Goal: Check status: Check status

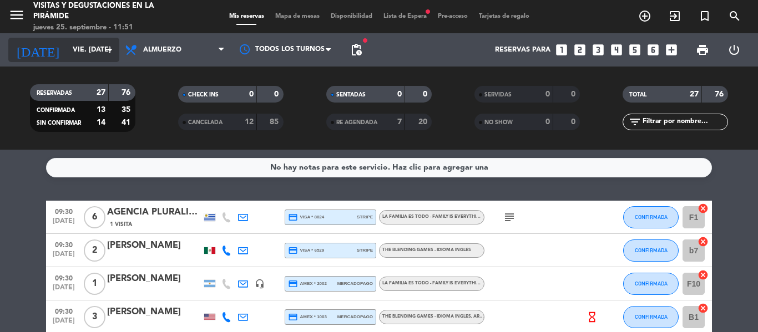
click at [108, 50] on icon "arrow_drop_down" at bounding box center [109, 49] width 13 height 13
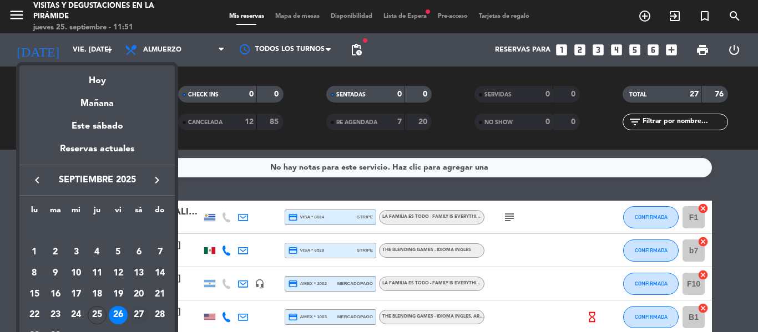
click at [138, 314] on div "27" at bounding box center [138, 315] width 19 height 19
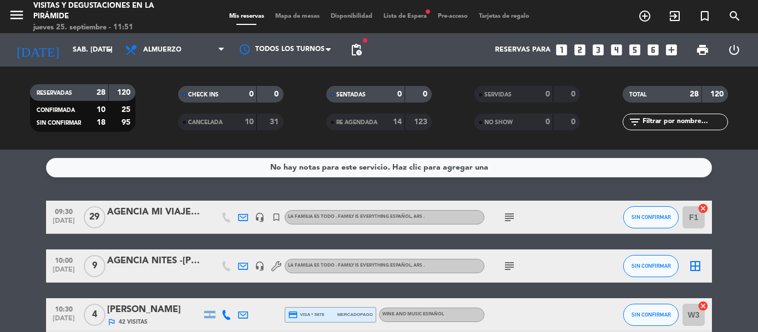
click at [750, 185] on div "No hay notas para este servicio. Haz clic para agregar una 09:30 [DATE] AGENCIA…" at bounding box center [379, 241] width 758 height 183
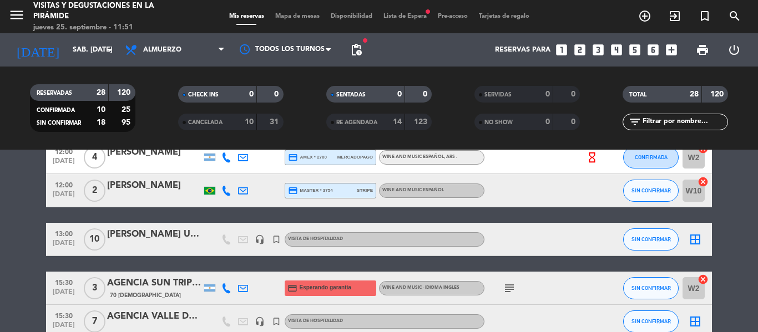
scroll to position [577, 0]
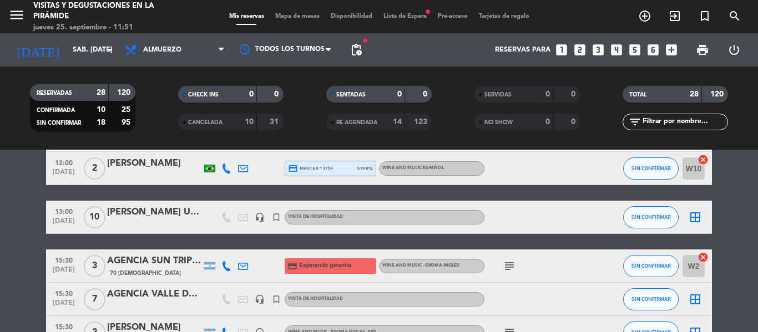
click at [148, 209] on div "[PERSON_NAME] USA SALA DE TRONOS- [PERSON_NAME]" at bounding box center [154, 212] width 94 height 14
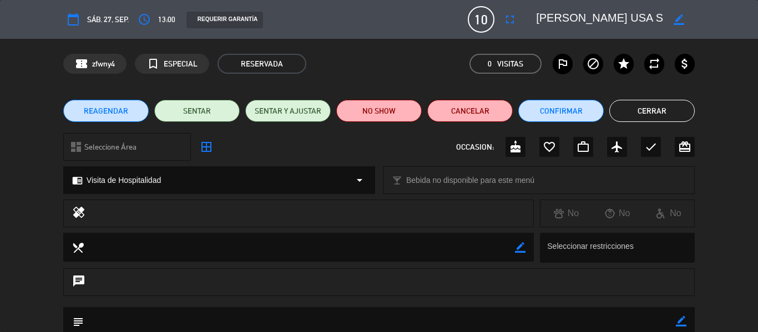
click at [747, 129] on div "REAGENDAR SENTAR SENTAR Y AJUSTAR NO SHOW Cancelar Confirmar Cerrar" at bounding box center [379, 111] width 758 height 44
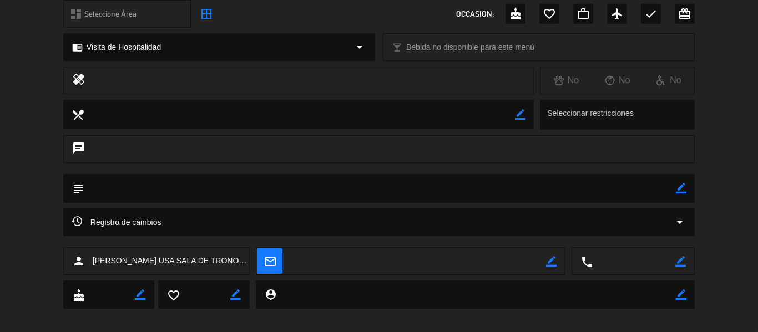
scroll to position [143, 0]
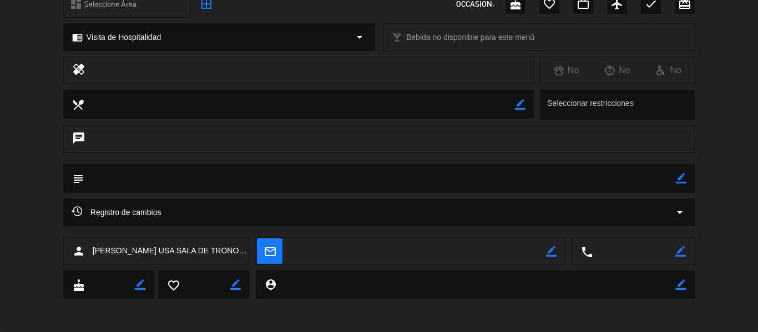
click at [750, 76] on div "healing No No No" at bounding box center [379, 73] width 758 height 33
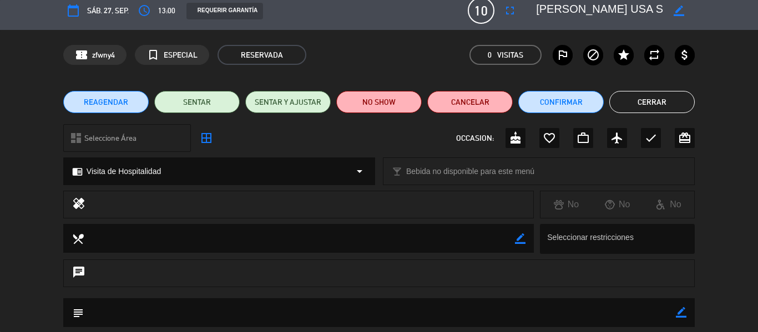
scroll to position [0, 0]
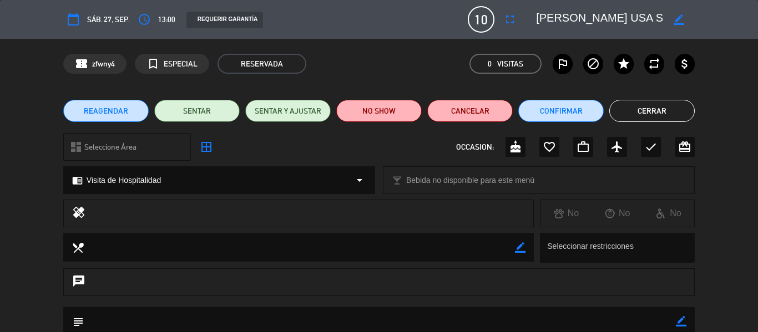
click at [664, 107] on button "Cerrar" at bounding box center [651, 111] width 85 height 22
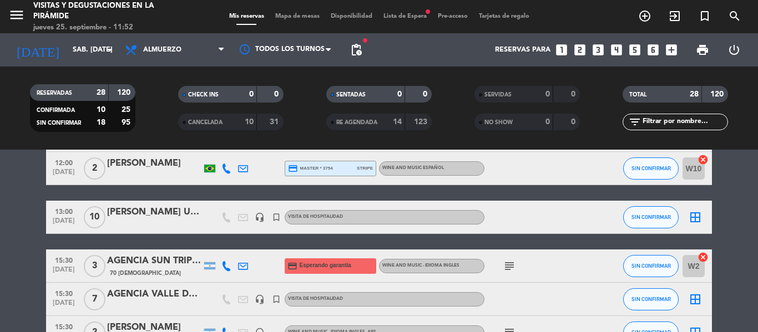
click at [742, 274] on bookings-row "09:30 [DATE] AGENCIA MI VIAJE A MZA [MEDICAL_DATA] viagens headset_mic turned_i…" at bounding box center [379, 144] width 758 height 1041
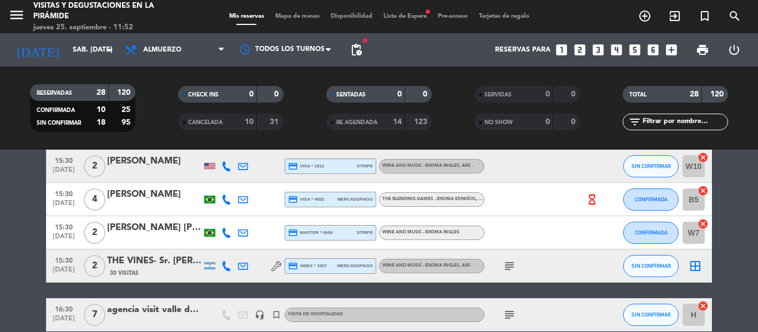
scroll to position [932, 0]
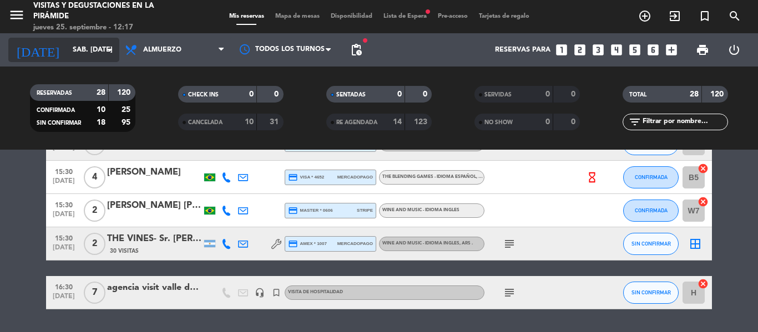
click at [108, 48] on icon "arrow_drop_down" at bounding box center [109, 49] width 13 height 13
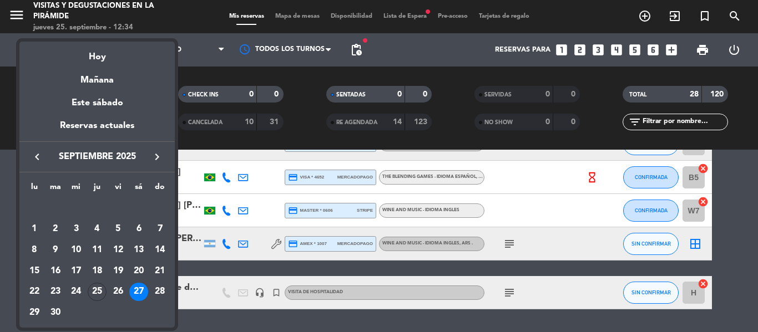
click at [156, 154] on icon "keyboard_arrow_right" at bounding box center [156, 156] width 13 height 13
click at [141, 247] on div "15" at bounding box center [138, 250] width 19 height 19
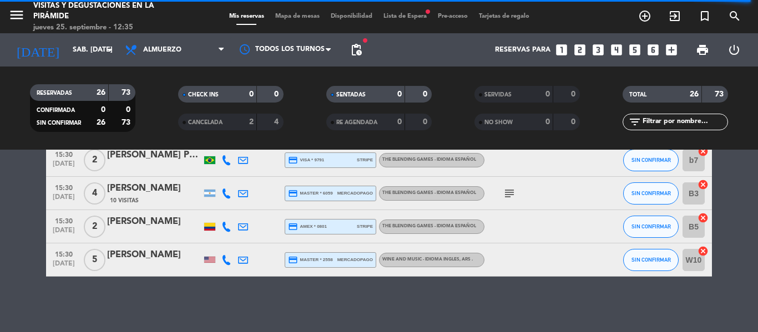
scroll to position [867, 0]
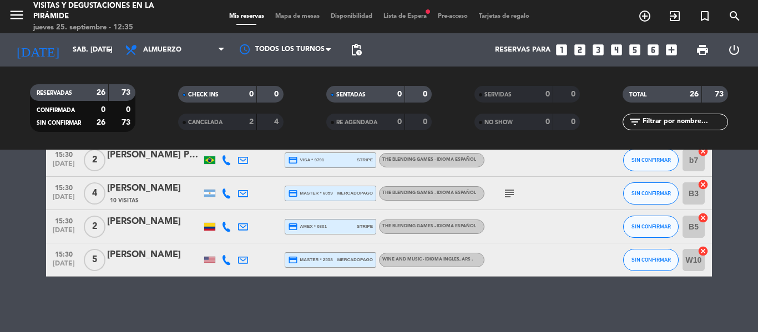
click at [110, 45] on icon "arrow_drop_down" at bounding box center [109, 49] width 13 height 13
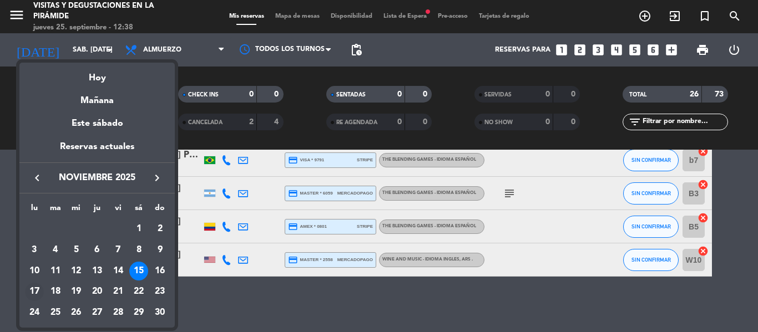
click at [36, 285] on div "17" at bounding box center [34, 292] width 19 height 19
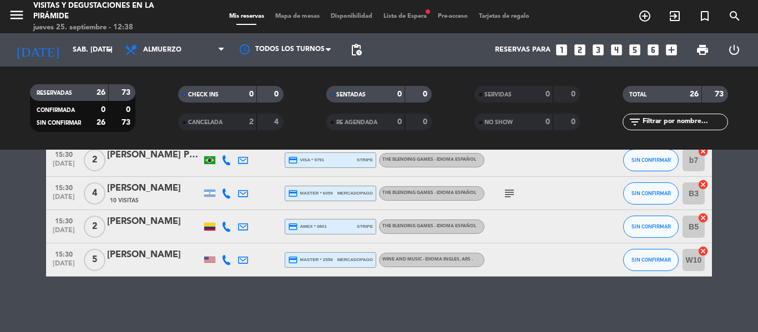
type input "lun. [DATE]"
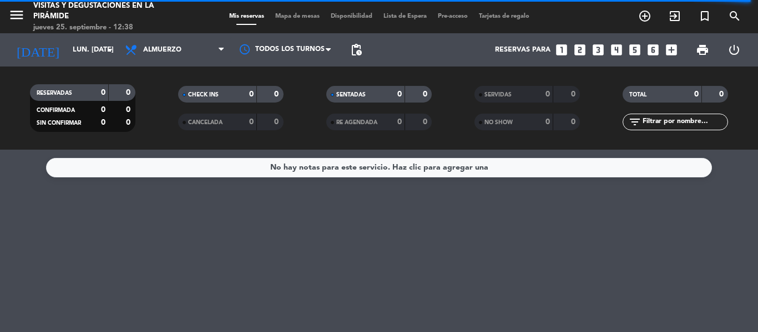
scroll to position [0, 0]
